Goal: Task Accomplishment & Management: Manage account settings

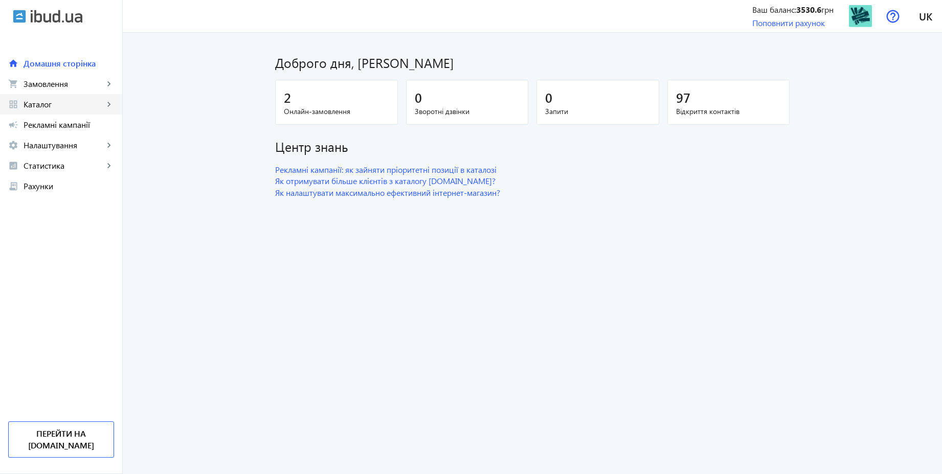
click at [40, 95] on link "grid_view Каталог keyboard_arrow_right" at bounding box center [61, 104] width 122 height 20
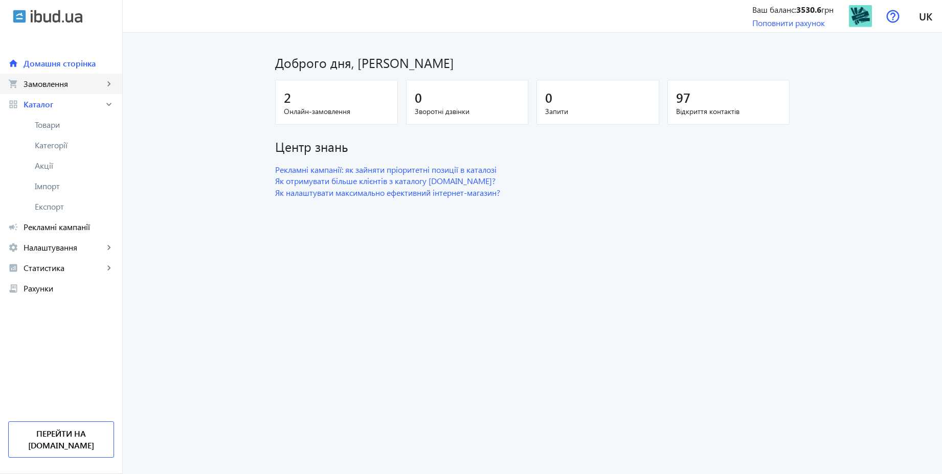
click at [48, 91] on link "shopping_cart Замовлення keyboard_arrow_right" at bounding box center [61, 84] width 122 height 20
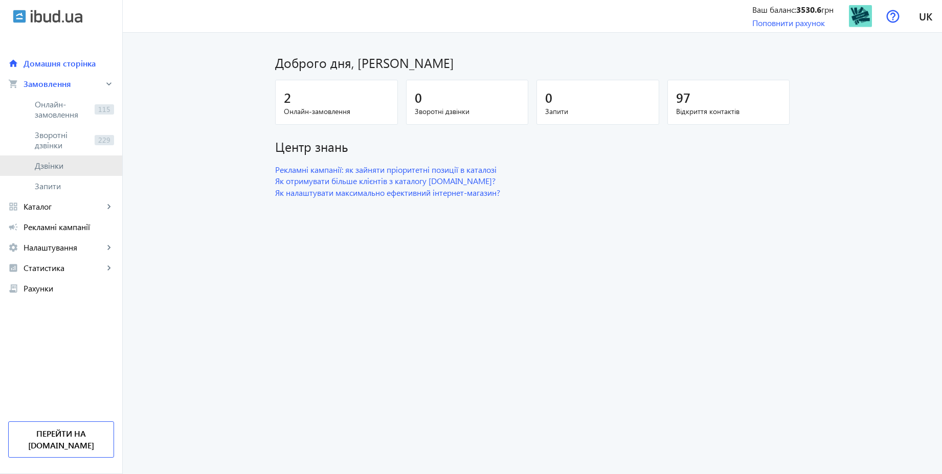
click at [54, 166] on span "Дзвінки" at bounding box center [74, 166] width 79 height 10
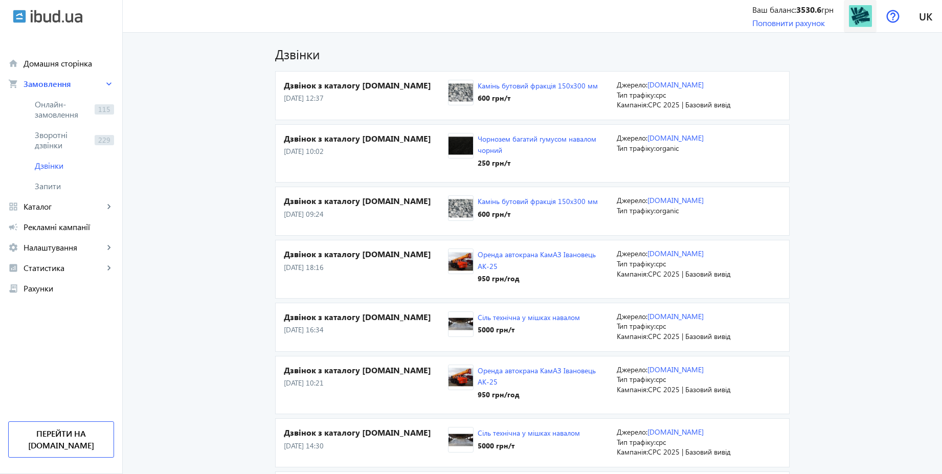
click at [861, 18] on img at bounding box center [860, 16] width 23 height 23
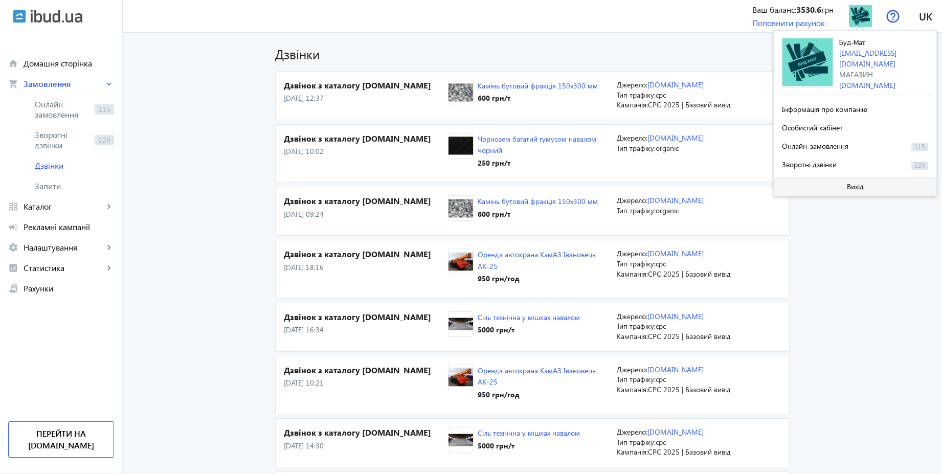
click at [847, 187] on span "Вихід" at bounding box center [855, 187] width 17 height 8
